Goal: Find specific page/section: Find specific page/section

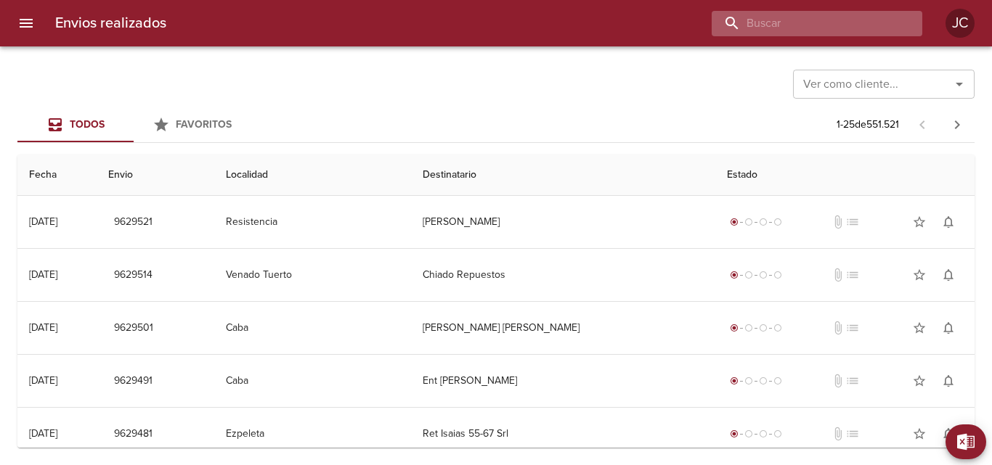
click at [872, 28] on input "buscar" at bounding box center [804, 23] width 186 height 25
paste input "9550111"
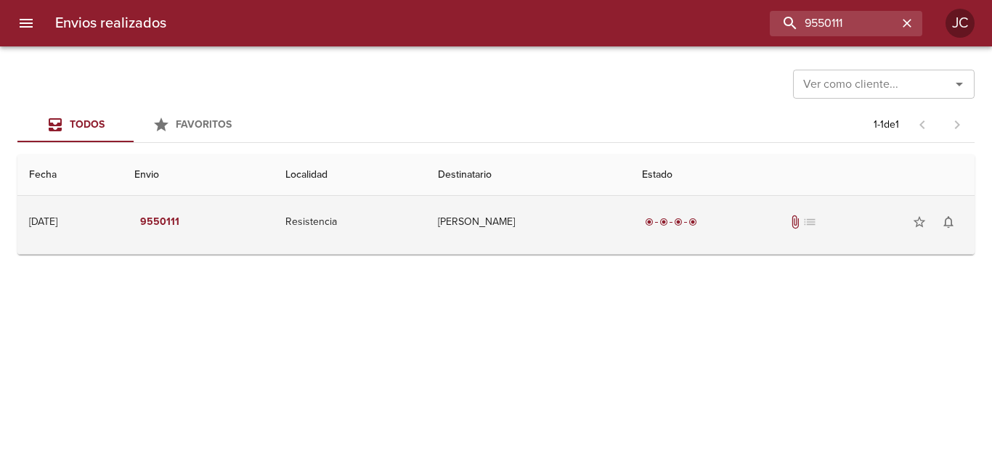
click at [645, 227] on td "radio_button_checked radio_button_checked radio_button_checked radio_button_che…" at bounding box center [802, 222] width 344 height 52
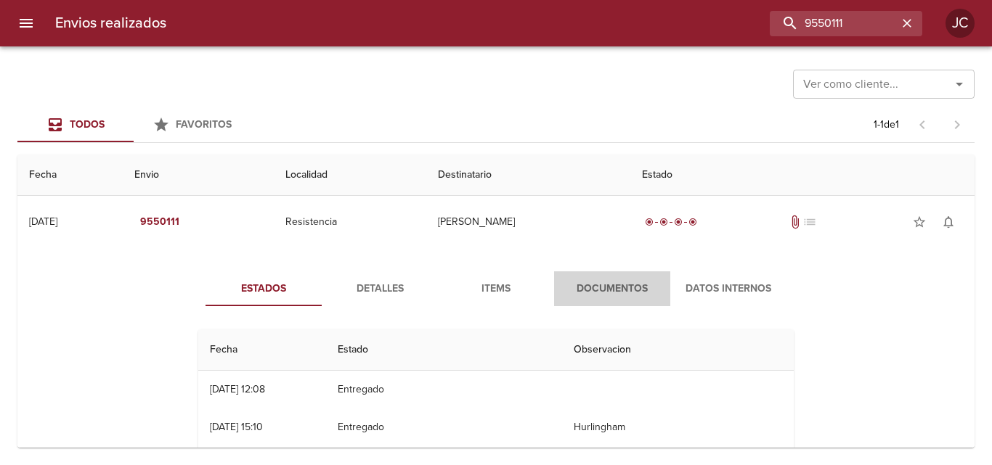
click at [640, 276] on button "Documentos" at bounding box center [612, 289] width 116 height 35
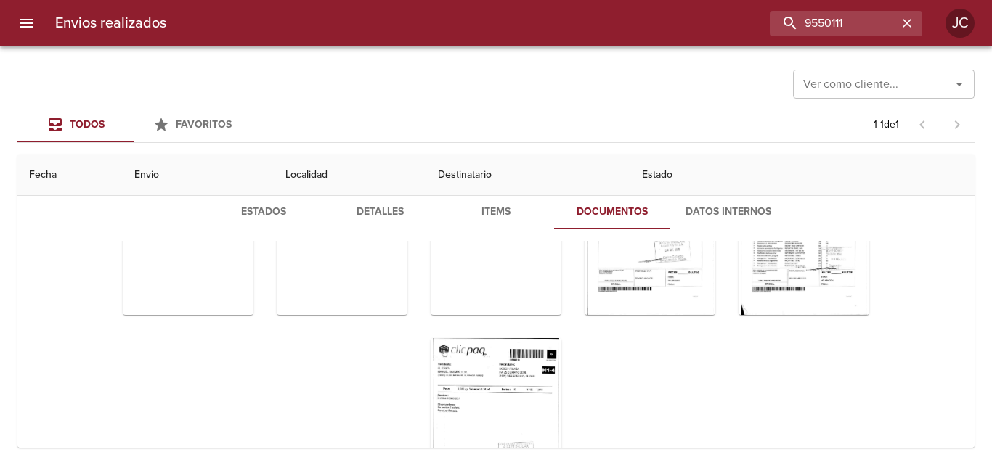
scroll to position [179, 0]
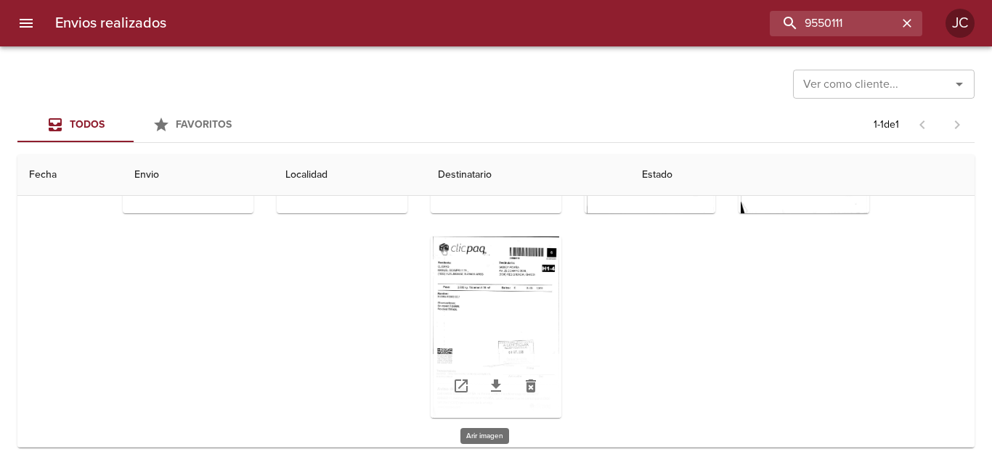
click at [509, 319] on div "Tabla de envíos del cliente" at bounding box center [496, 328] width 131 height 182
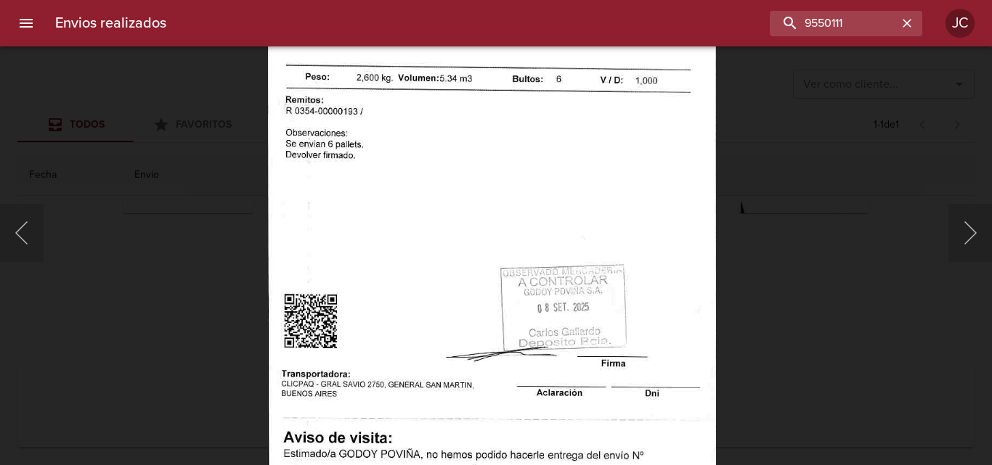
click at [639, 362] on img "Lightbox" at bounding box center [492, 218] width 448 height 643
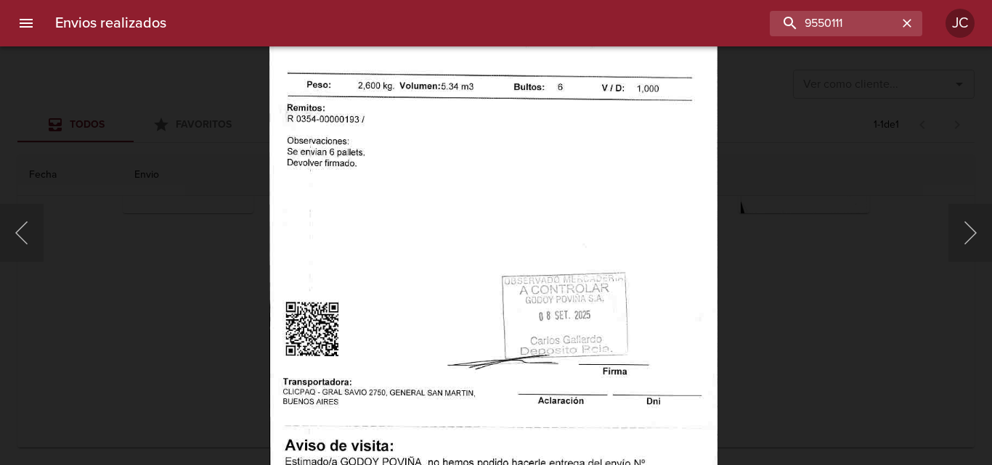
click at [731, 295] on div "Lightbox" at bounding box center [496, 232] width 992 height 465
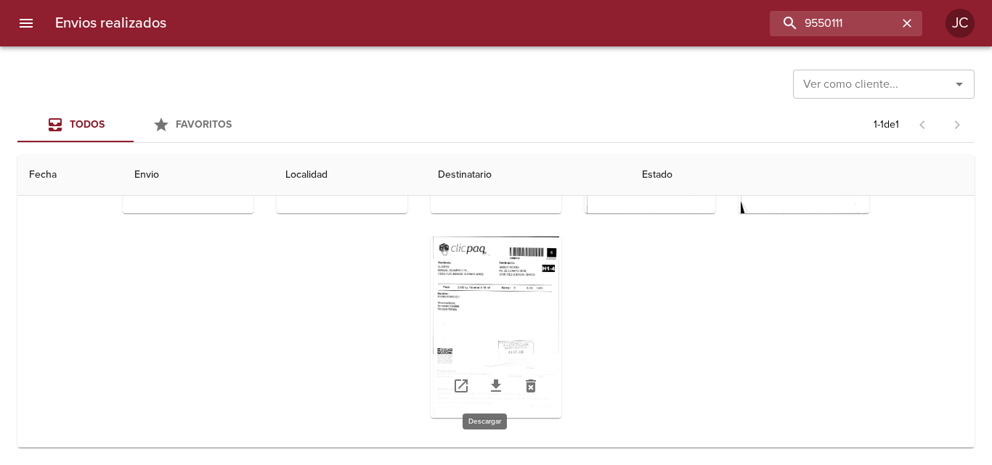
click at [490, 380] on icon "Tabla de envíos del cliente" at bounding box center [495, 386] width 17 height 17
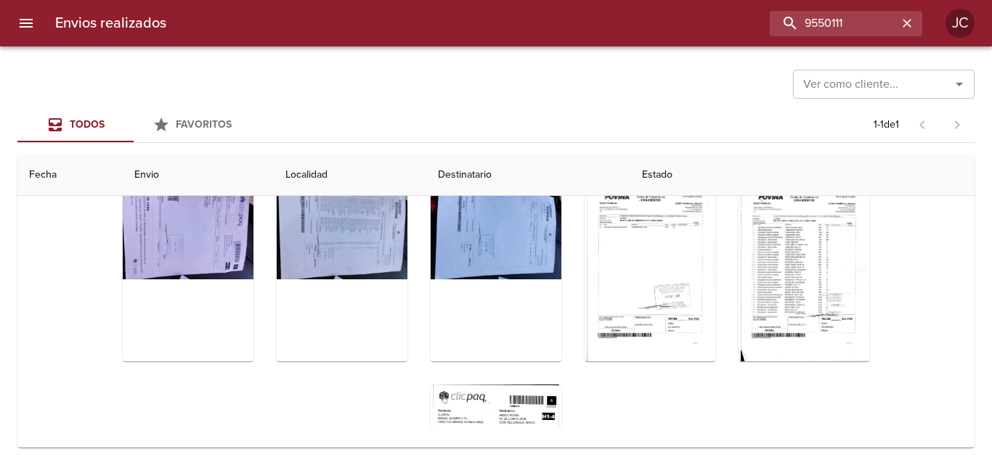
scroll to position [0, 0]
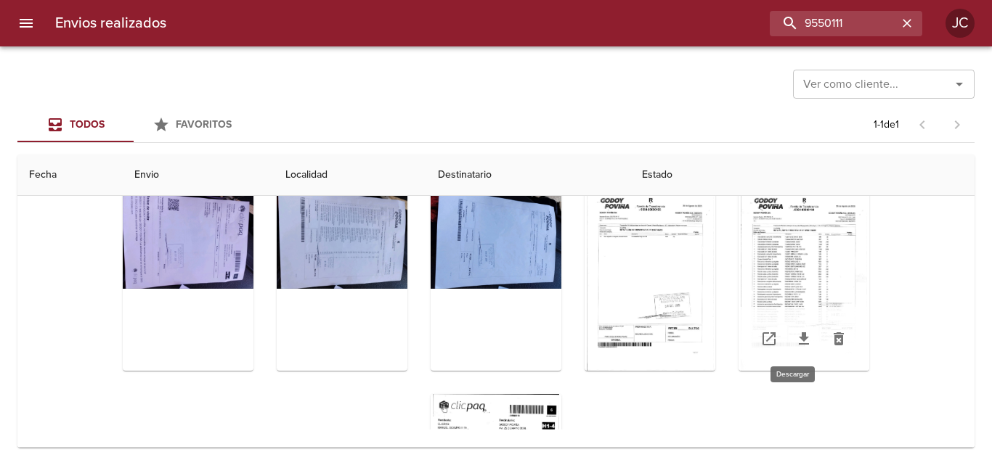
click at [799, 338] on icon "Tabla de envíos del cliente" at bounding box center [804, 339] width 10 height 12
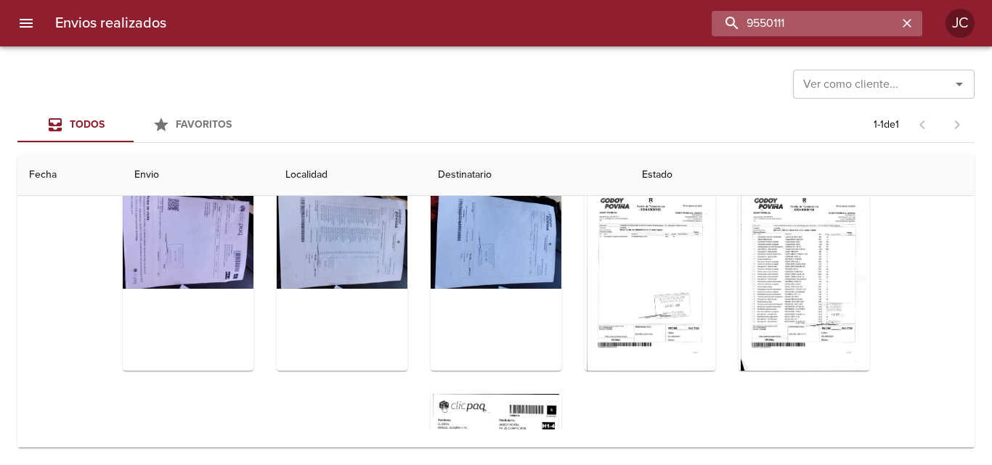
click at [866, 29] on input "9550111" at bounding box center [804, 23] width 186 height 25
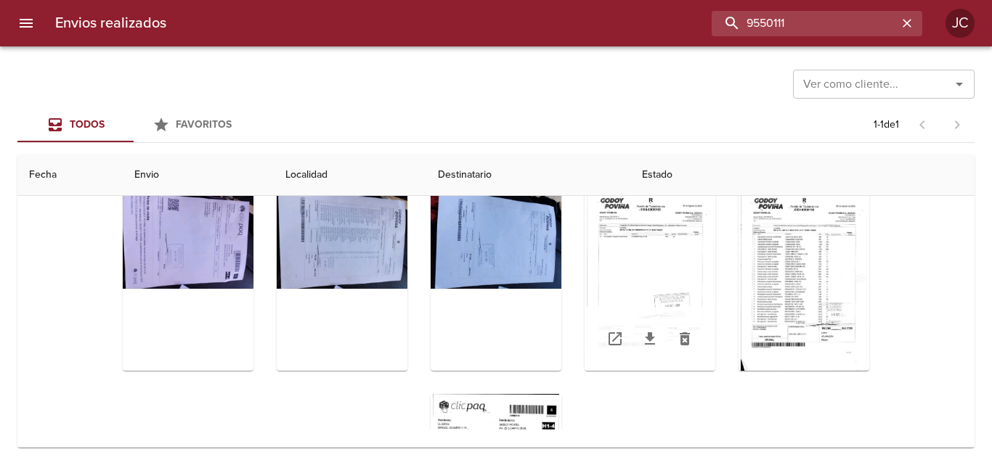
paste input "9561896"
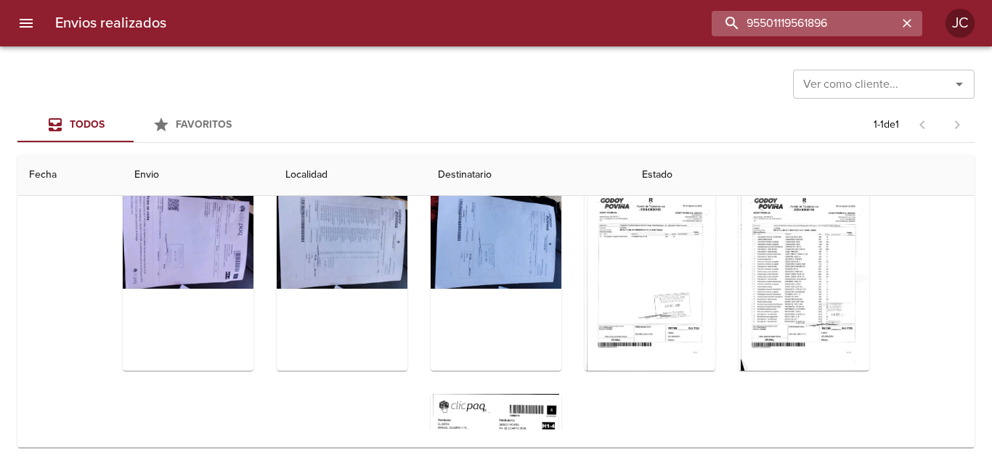
click at [784, 31] on input "95501119561896" at bounding box center [804, 23] width 186 height 25
paste input "buscar"
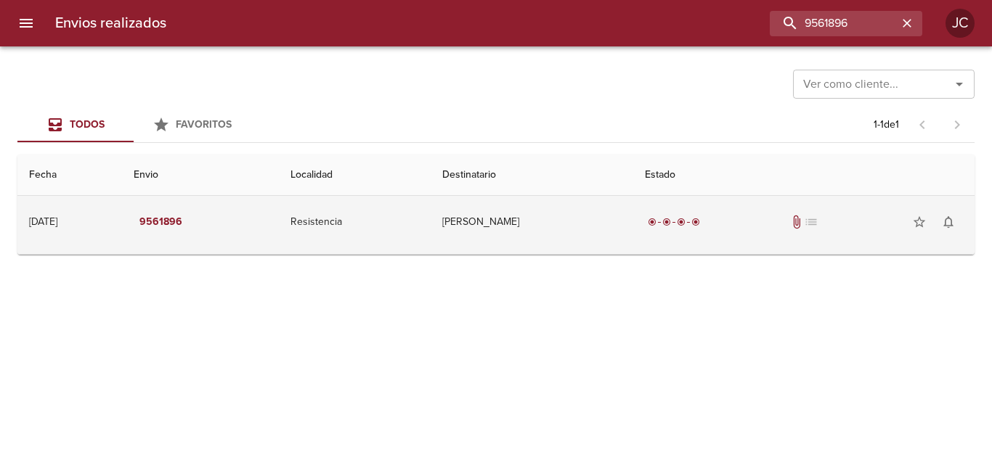
click at [689, 235] on div "radio_button_checked radio_button_checked radio_button_checked radio_button_che…" at bounding box center [804, 222] width 318 height 29
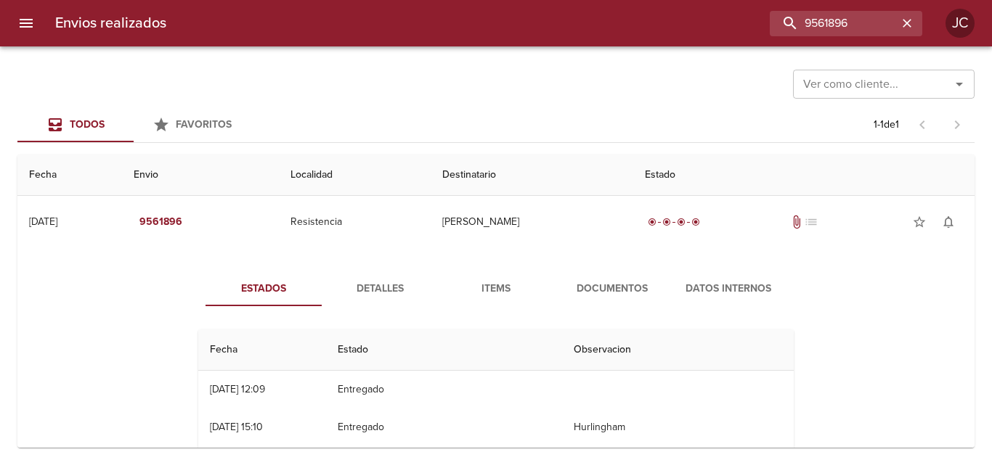
click at [629, 293] on span "Documentos" at bounding box center [612, 289] width 99 height 18
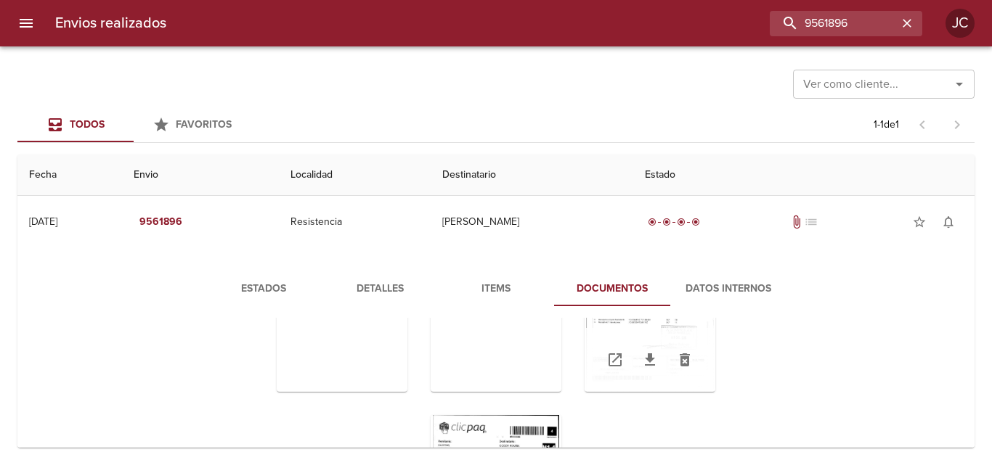
scroll to position [179, 0]
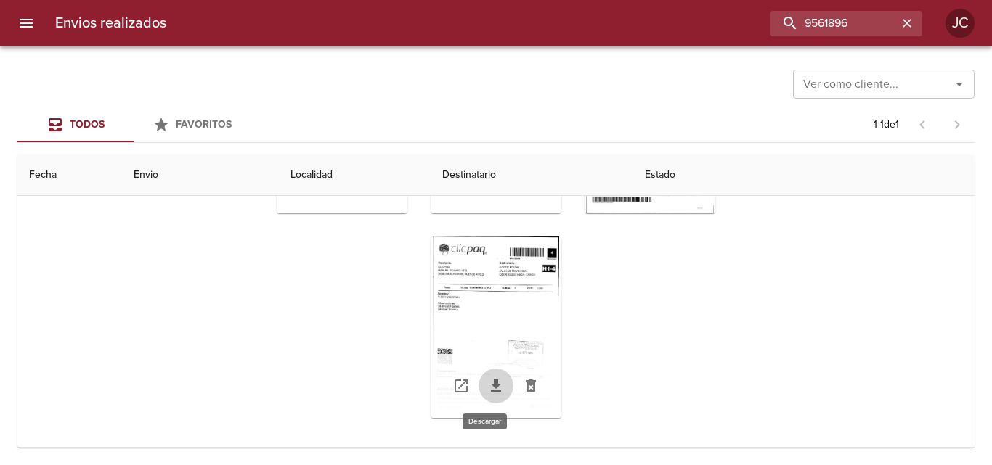
click at [491, 391] on icon "Tabla de envíos del cliente" at bounding box center [496, 386] width 10 height 12
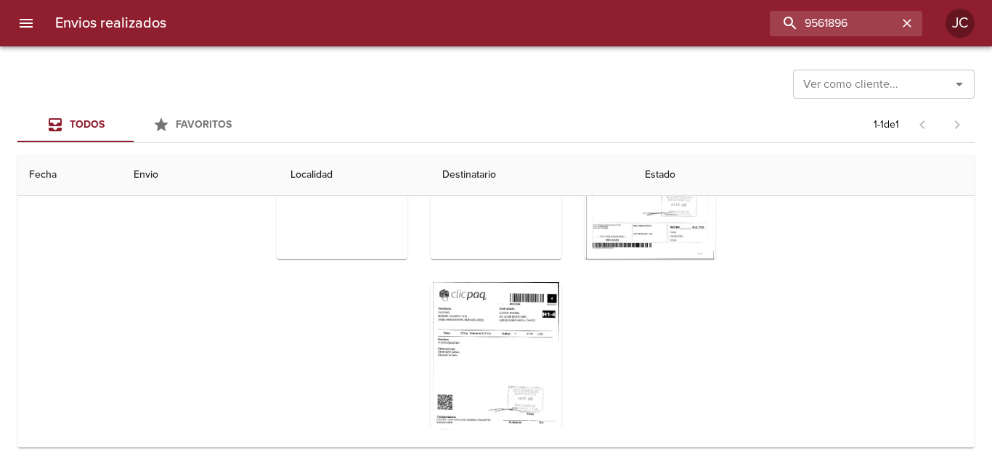
scroll to position [12, 0]
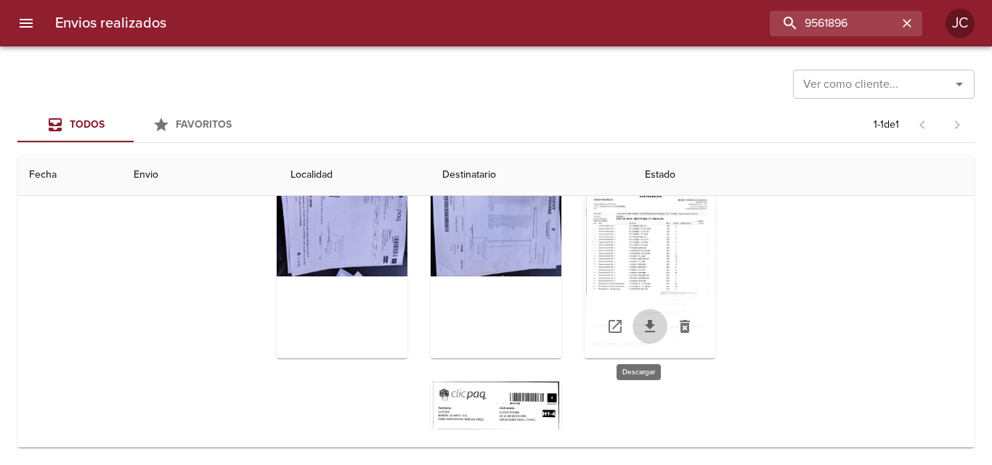
click at [641, 333] on icon "Tabla de envíos del cliente" at bounding box center [649, 326] width 17 height 17
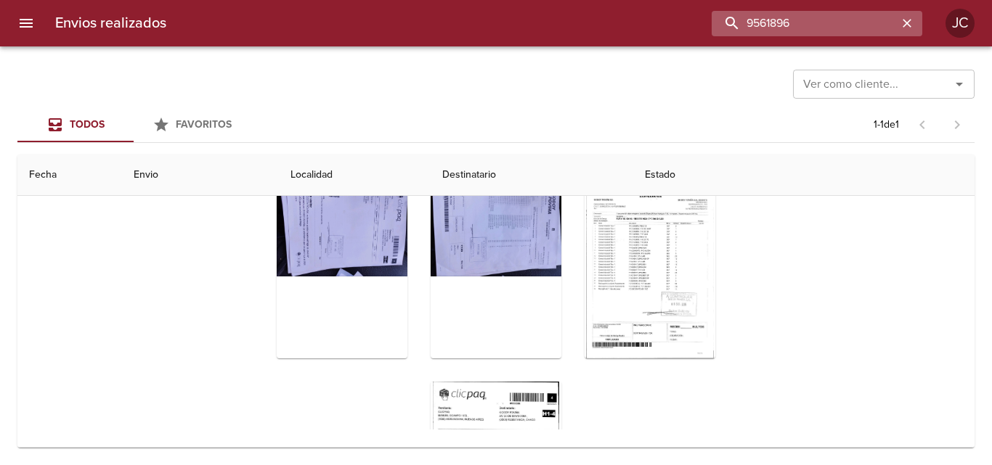
click at [828, 32] on input "9561896" at bounding box center [804, 23] width 186 height 25
paste input "73728"
type input "9573728"
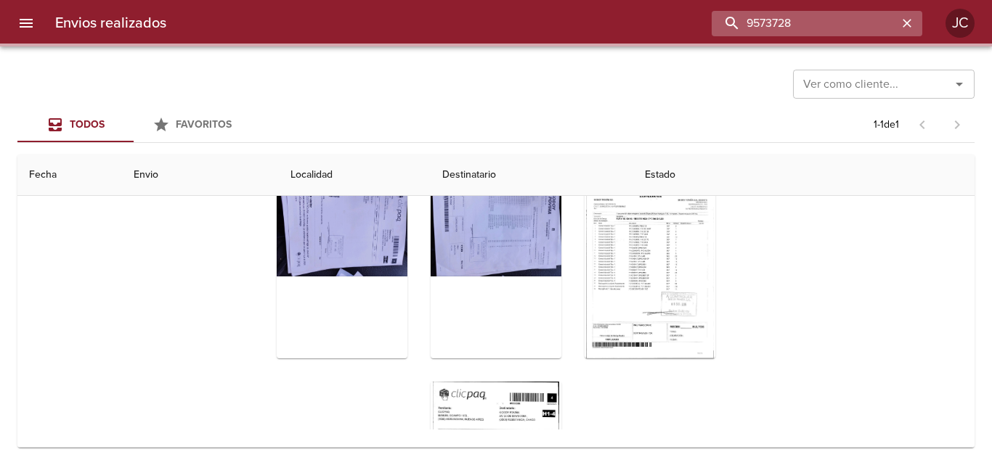
scroll to position [0, 0]
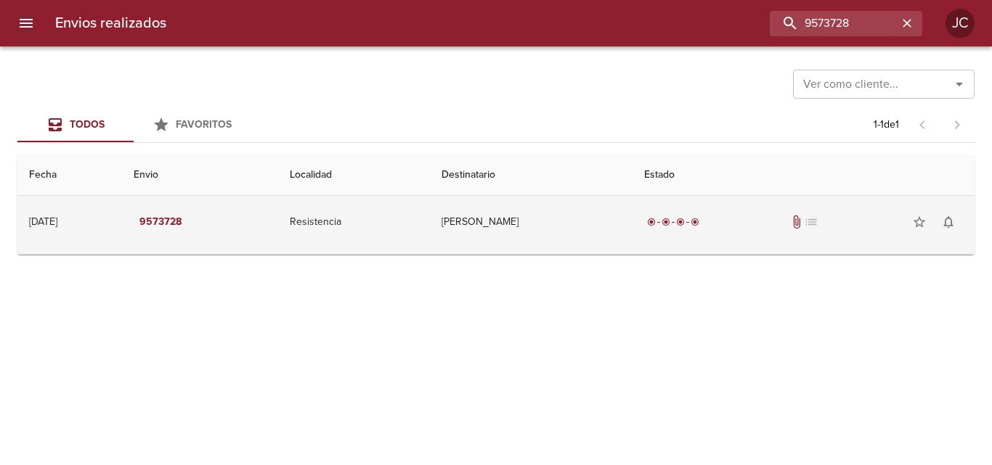
click at [609, 244] on td "[PERSON_NAME]" at bounding box center [531, 222] width 203 height 52
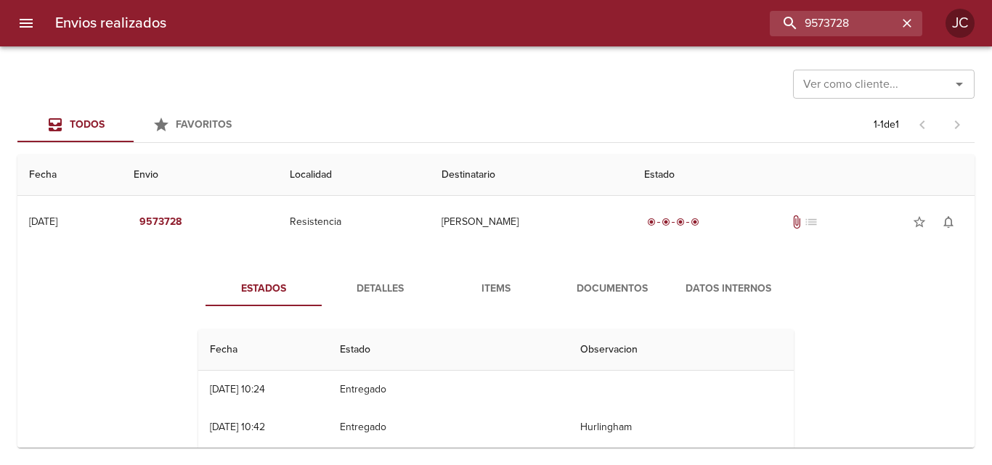
click at [613, 288] on span "Documentos" at bounding box center [612, 289] width 99 height 18
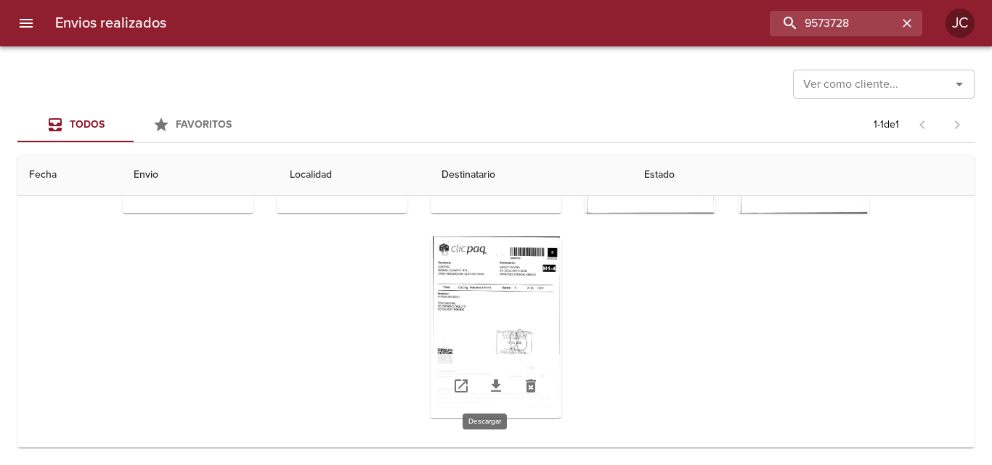
scroll to position [158, 0]
click at [480, 308] on div "Tabla de envíos del cliente" at bounding box center [496, 328] width 131 height 182
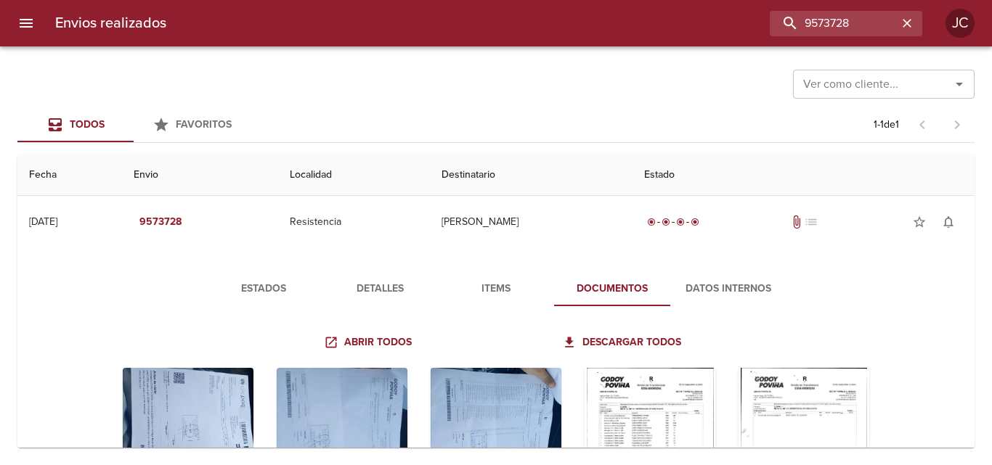
scroll to position [12, 0]
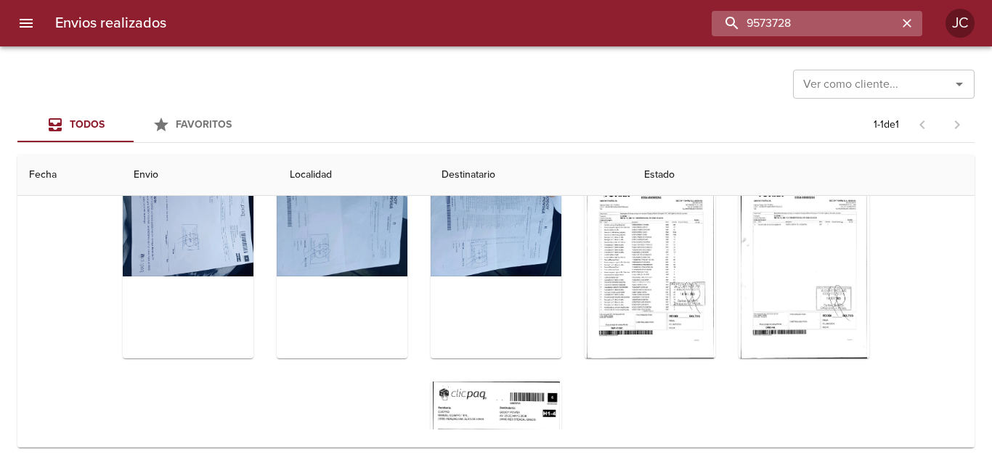
click at [833, 25] on input "9573728" at bounding box center [804, 23] width 186 height 25
paste input "83645"
type input "9583645"
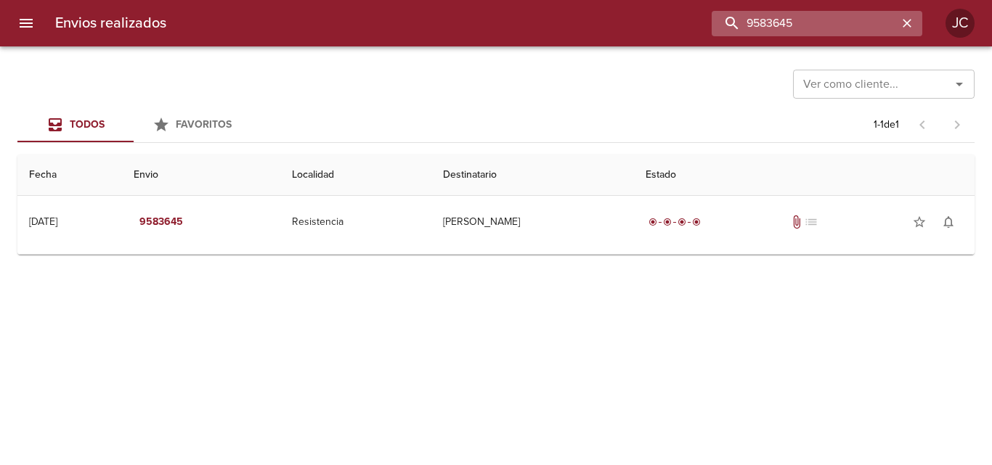
scroll to position [0, 0]
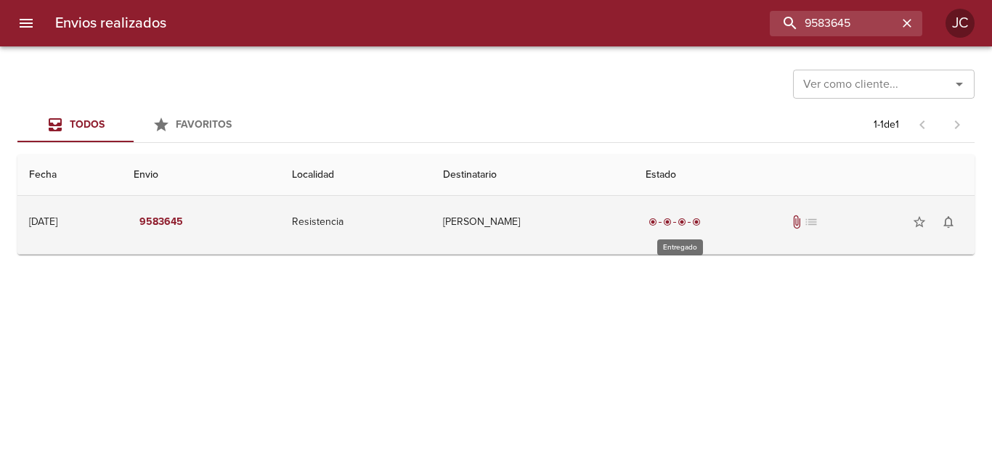
click at [674, 227] on div "radio_button_checked radio_button_checked radio_button_checked radio_button_che…" at bounding box center [674, 222] width 58 height 15
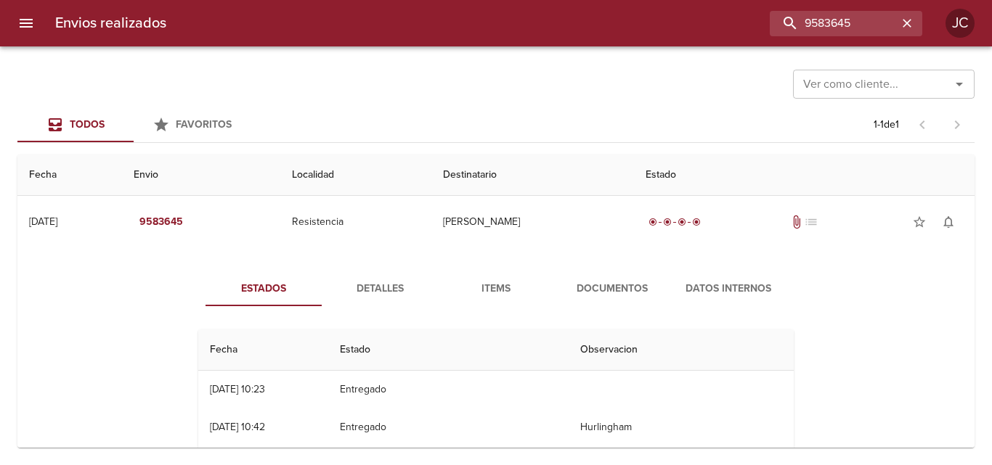
click at [632, 293] on span "Documentos" at bounding box center [612, 289] width 99 height 18
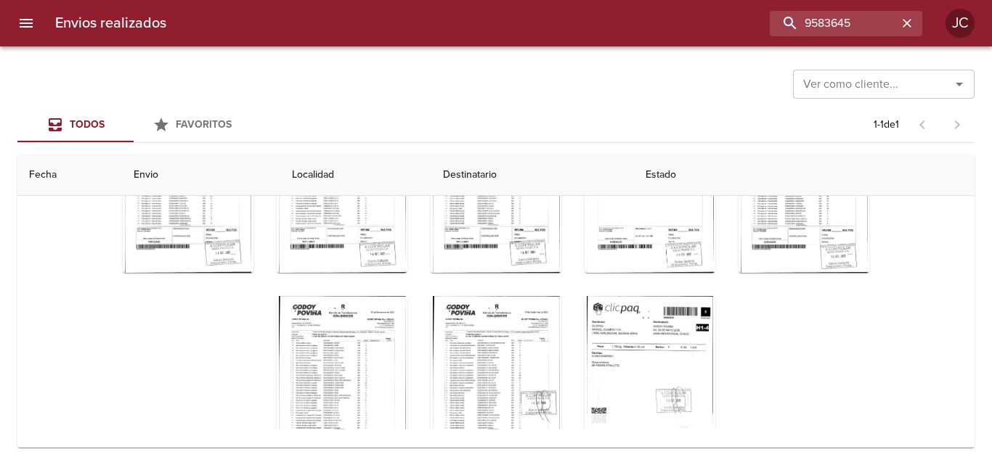
scroll to position [567, 0]
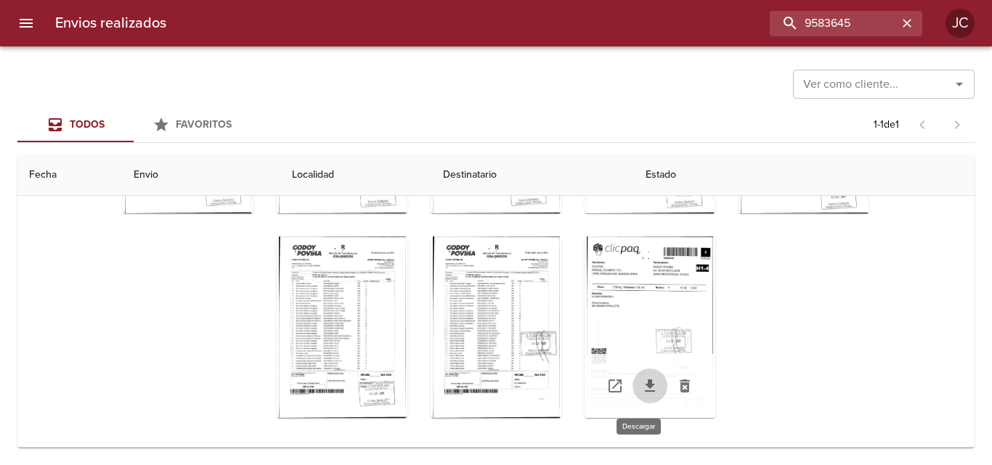
click at [641, 385] on icon "Tabla de envíos del cliente" at bounding box center [649, 386] width 17 height 17
click at [629, 319] on div "Tabla de envíos del cliente" at bounding box center [649, 328] width 131 height 182
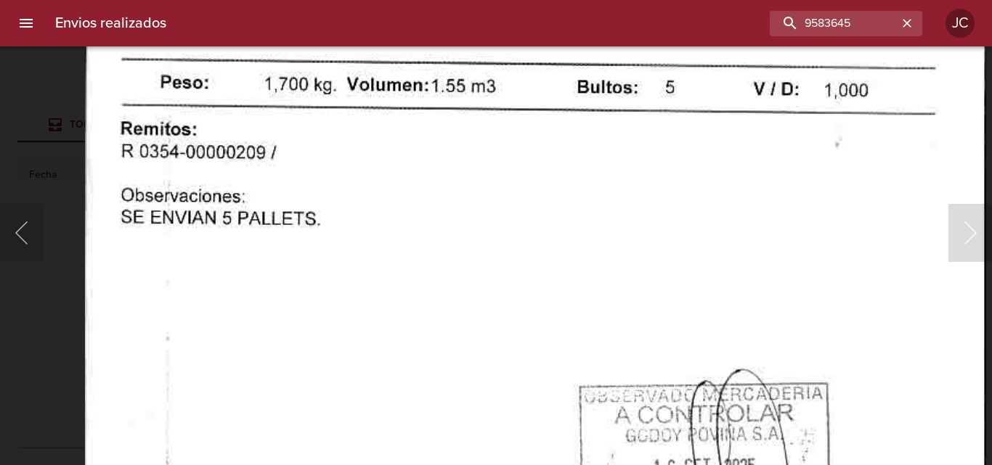
click at [370, 346] on img "Lightbox" at bounding box center [535, 369] width 901 height 1292
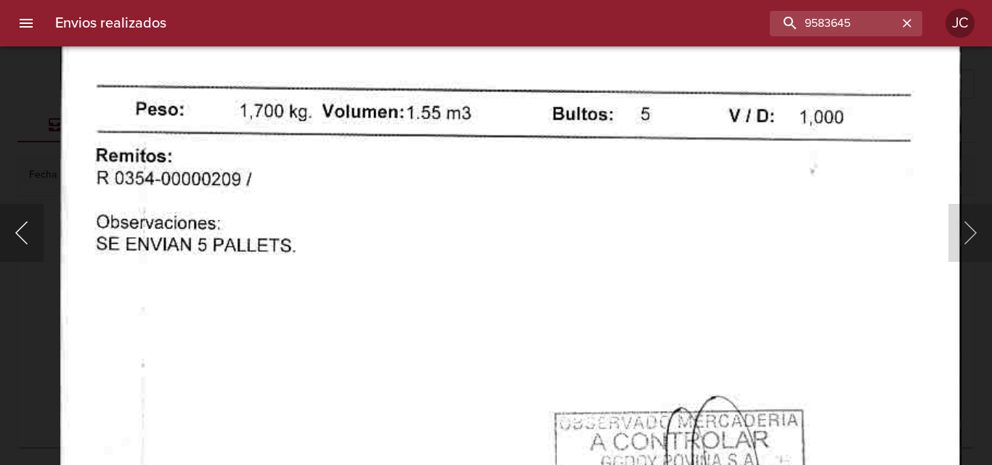
click at [30, 232] on button "Anterior" at bounding box center [22, 233] width 44 height 58
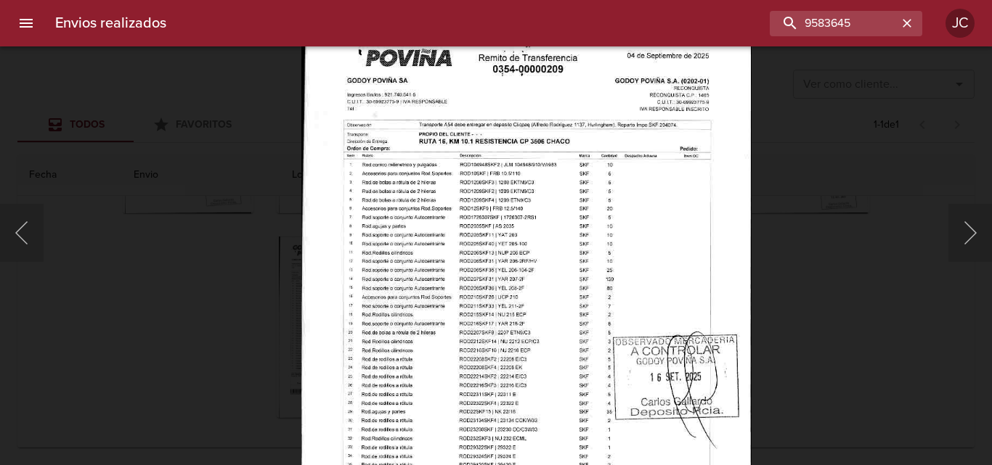
click at [557, 269] on img "Lightbox" at bounding box center [526, 319] width 450 height 643
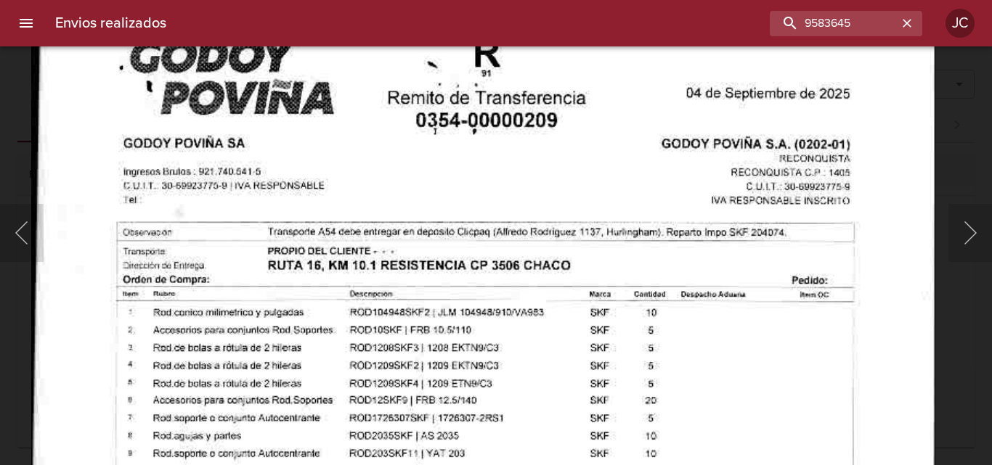
click at [1, 321] on div at bounding box center [7, 232] width 15 height 465
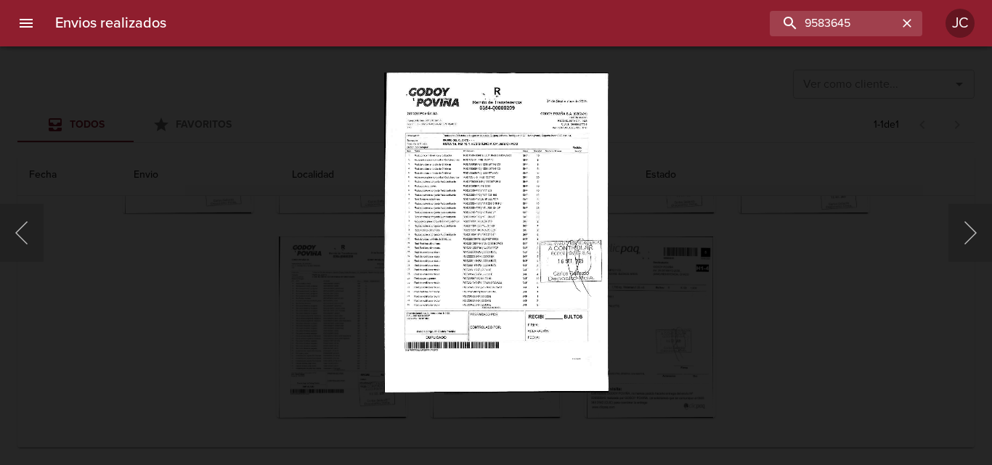
click at [116, 141] on div "Lightbox" at bounding box center [496, 232] width 992 height 465
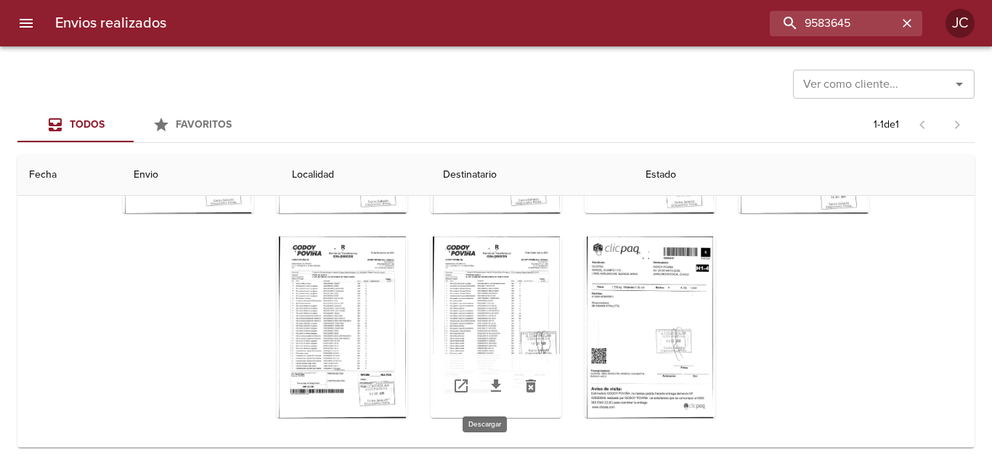
click at [487, 383] on icon "Tabla de envíos del cliente" at bounding box center [495, 386] width 17 height 17
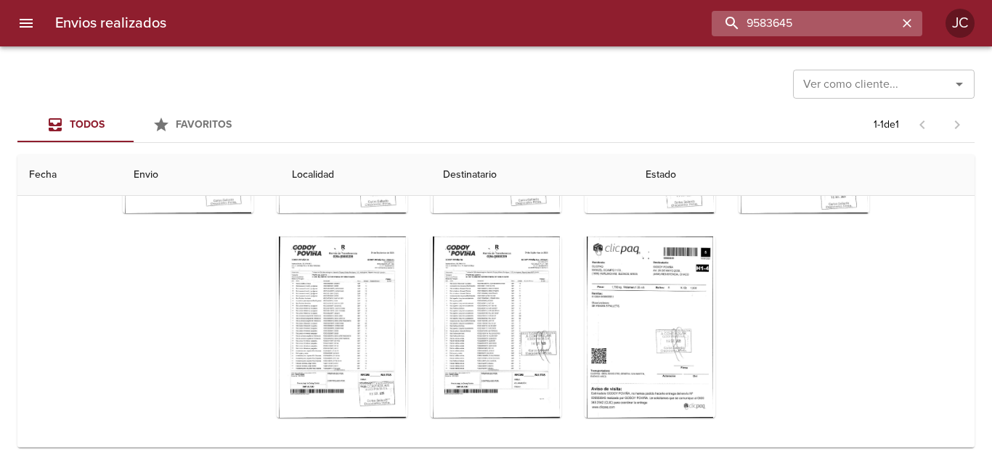
click at [826, 25] on input "9583645" at bounding box center [804, 23] width 186 height 25
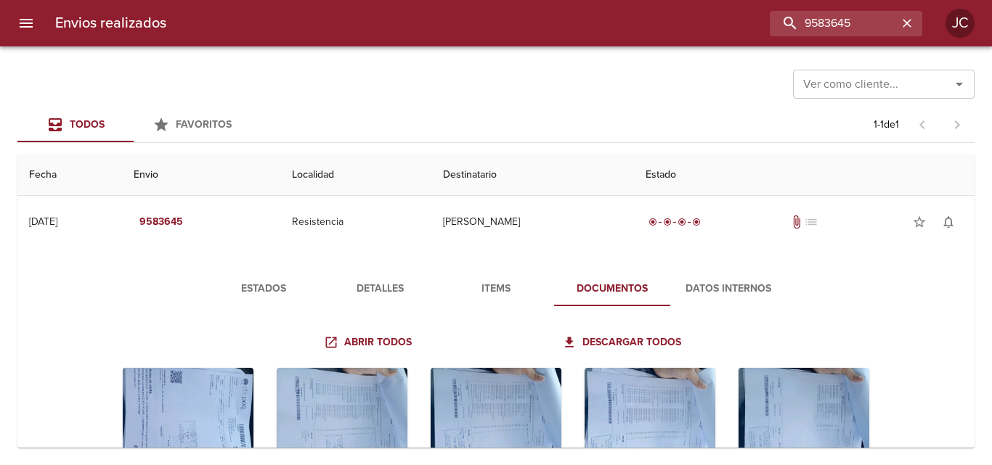
click at [825, 26] on input "9583645" at bounding box center [834, 23] width 128 height 25
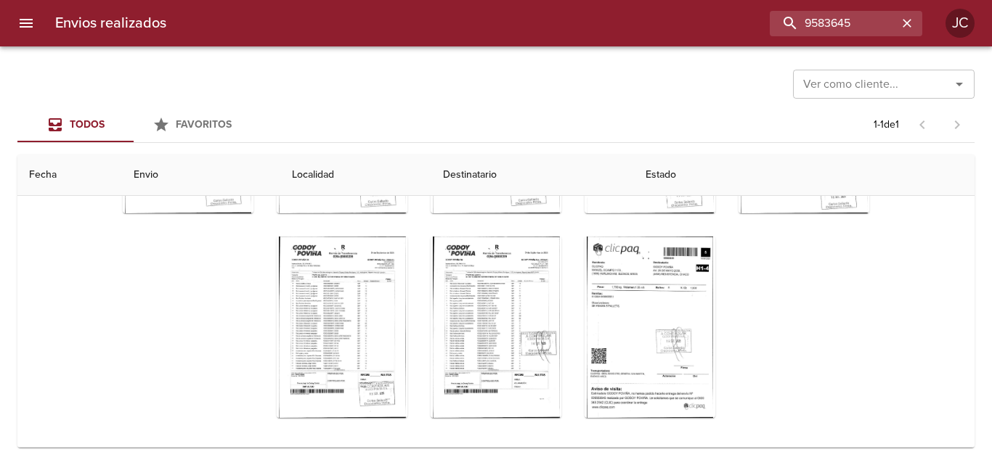
click at [825, 26] on input "9583645" at bounding box center [834, 23] width 128 height 25
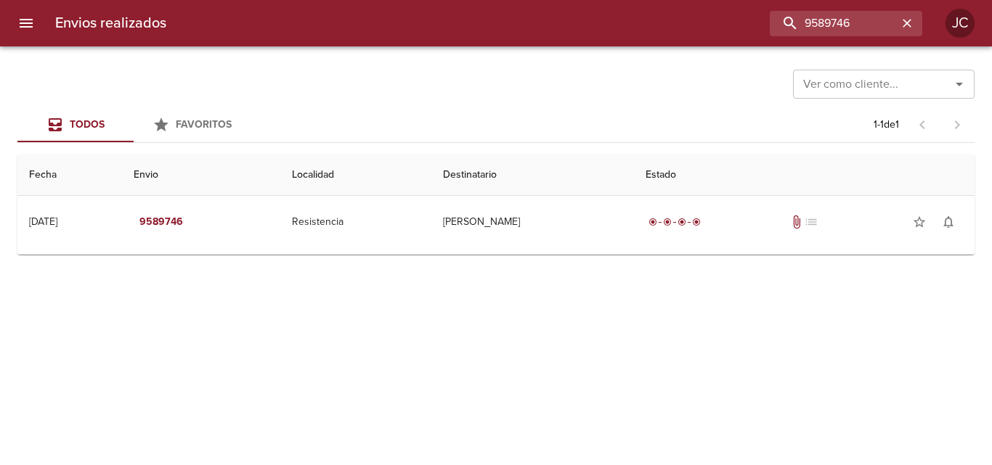
scroll to position [0, 0]
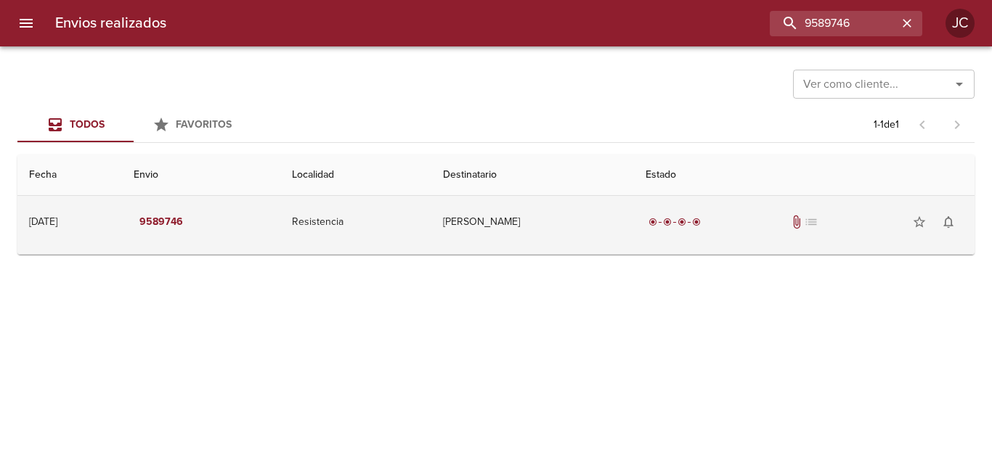
click at [598, 213] on td "[PERSON_NAME]" at bounding box center [532, 222] width 203 height 52
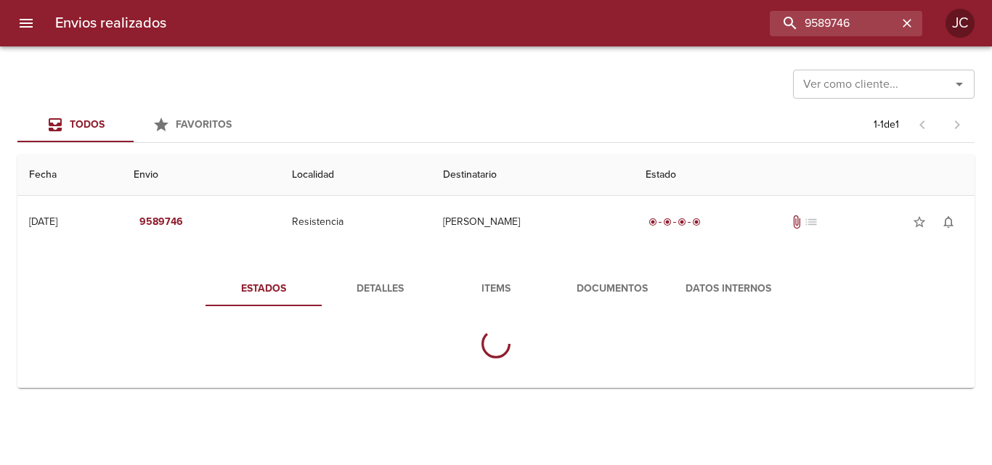
click at [612, 291] on span "Documentos" at bounding box center [612, 289] width 99 height 18
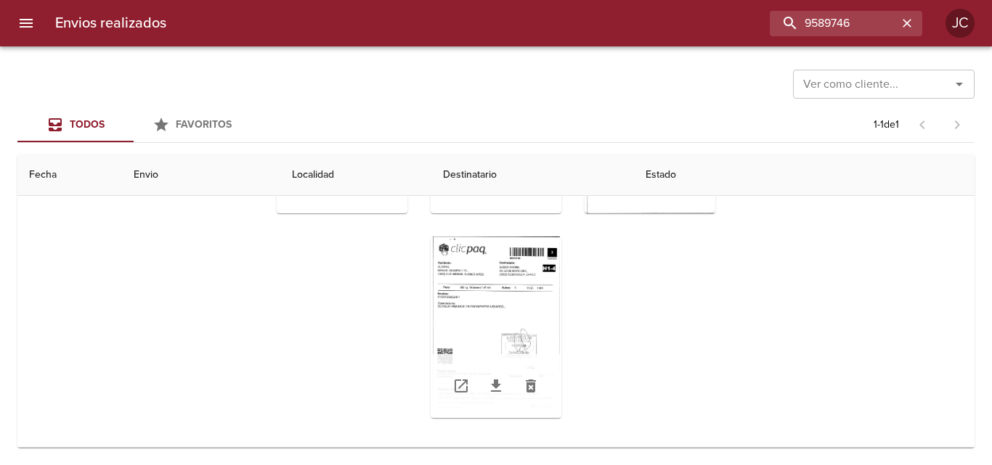
scroll to position [158, 0]
click at [487, 392] on icon "Tabla de envíos del cliente" at bounding box center [495, 386] width 17 height 17
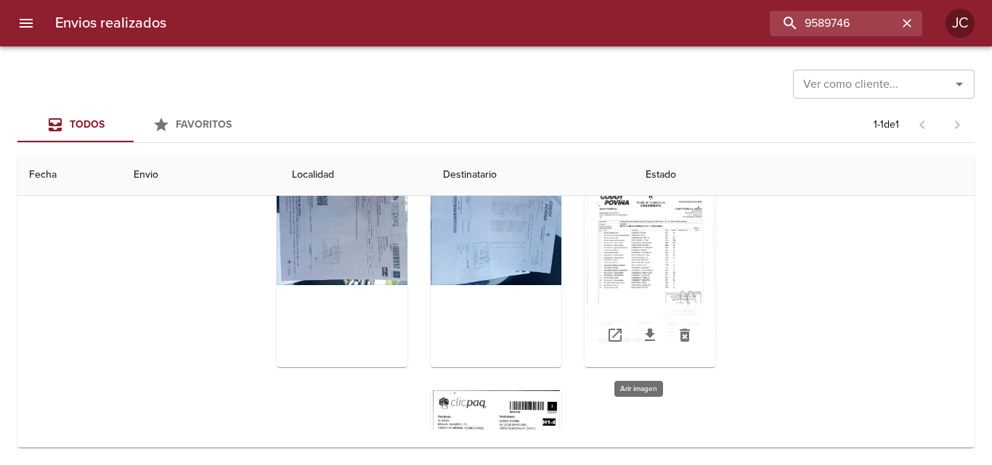
scroll to position [0, 0]
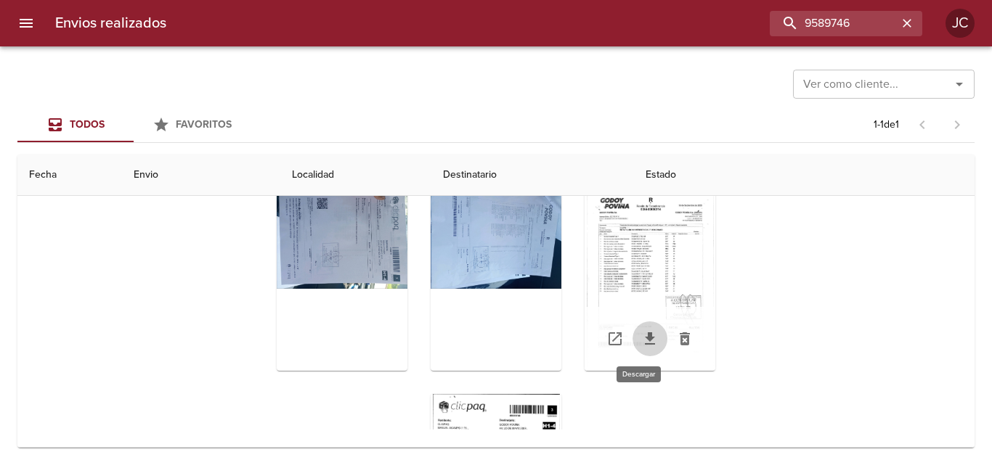
click at [645, 339] on icon "Tabla de envíos del cliente" at bounding box center [650, 339] width 10 height 12
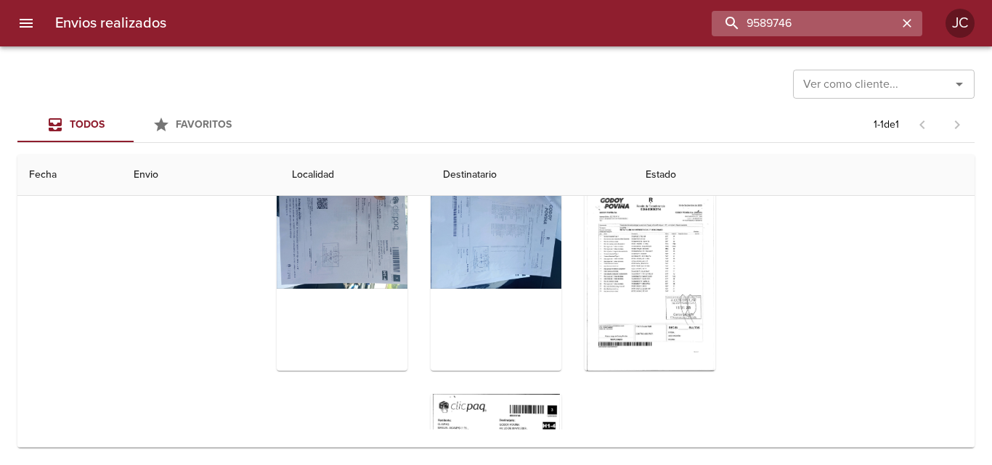
click at [814, 31] on input "9589746" at bounding box center [804, 23] width 186 height 25
paste input "610931"
type input "9610931"
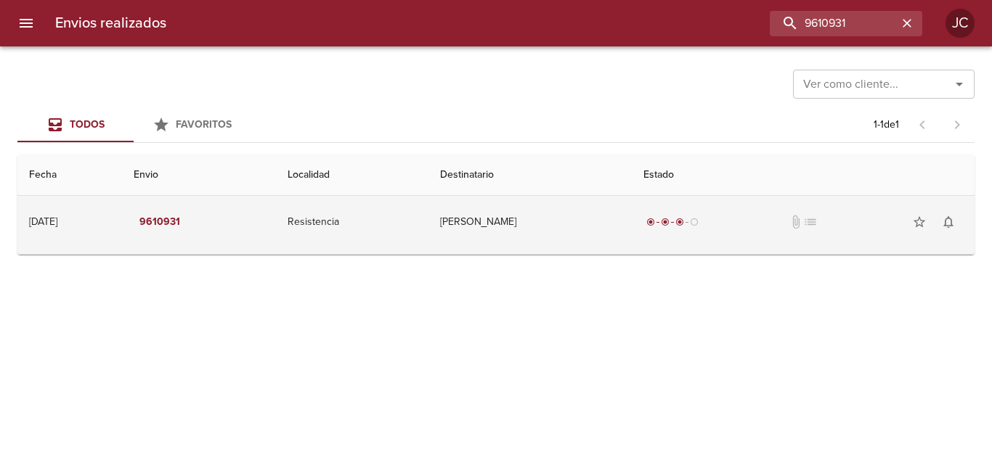
click at [645, 232] on td "radio_button_checked radio_button_checked radio_button_checked radio_button_unc…" at bounding box center [803, 222] width 343 height 52
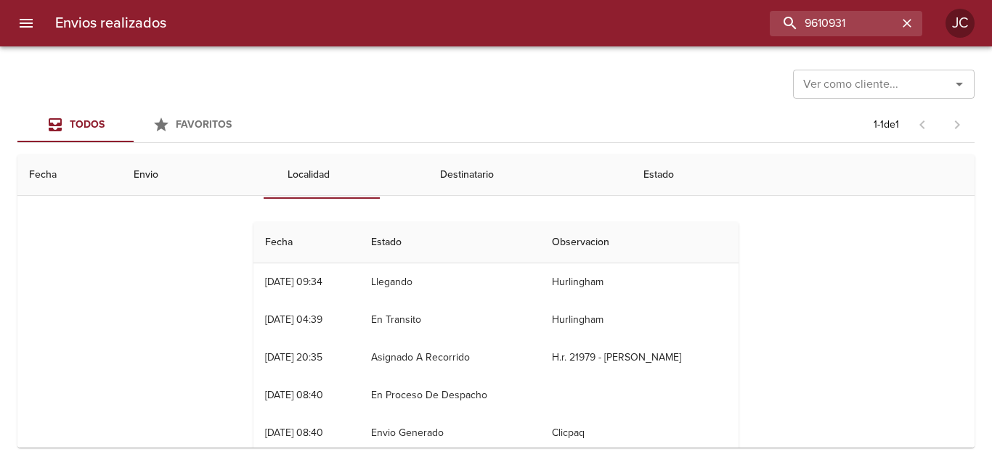
scroll to position [142, 0]
